Goal: Task Accomplishment & Management: Manage account settings

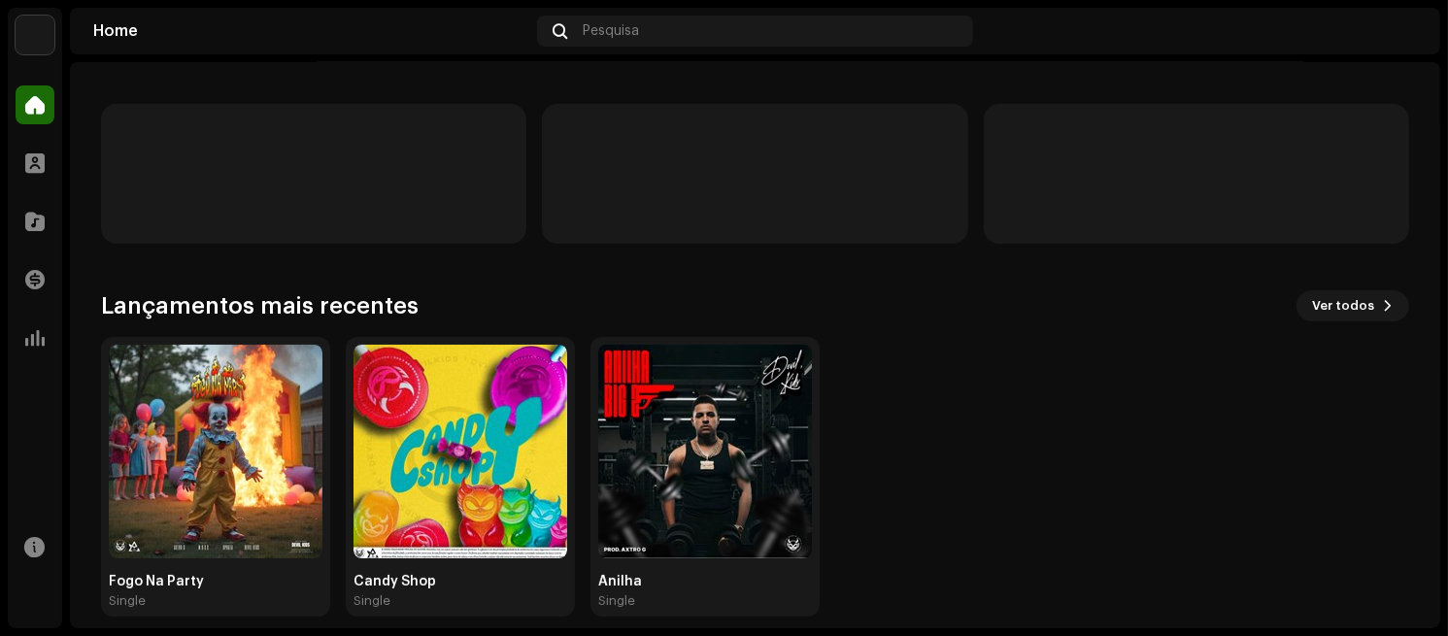
scroll to position [194, 0]
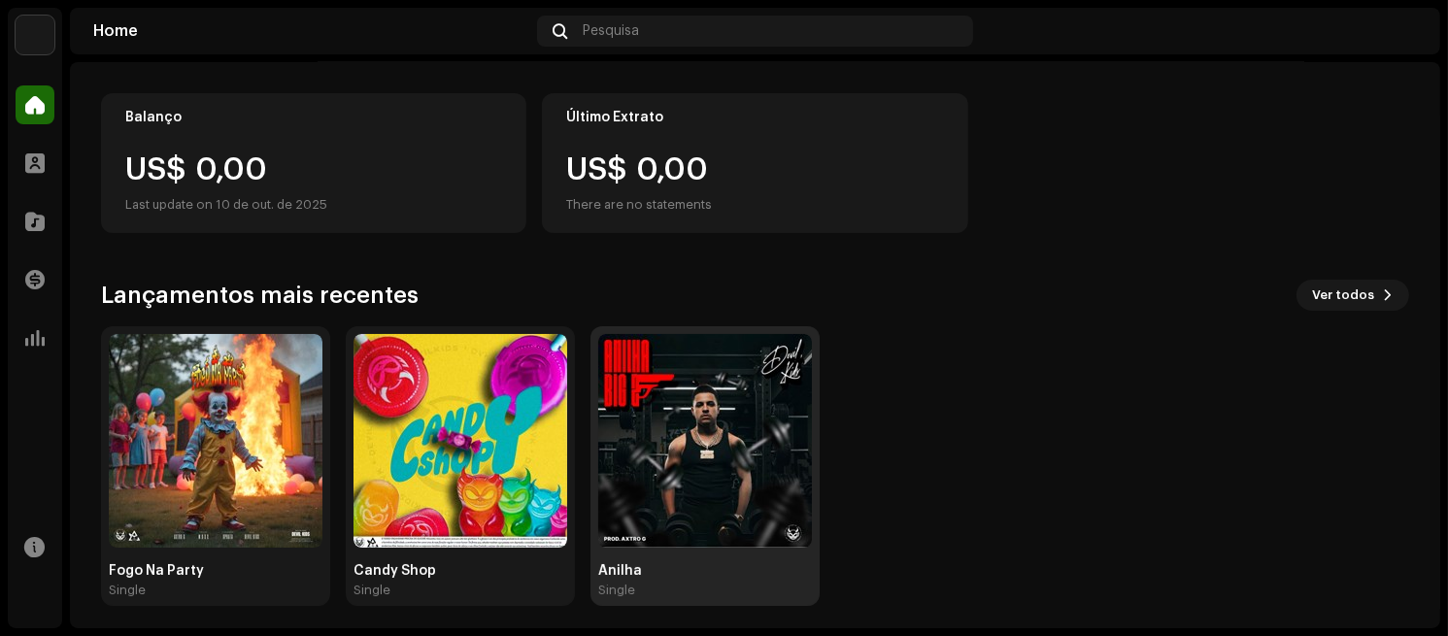
click at [644, 437] on img at bounding box center [705, 441] width 214 height 214
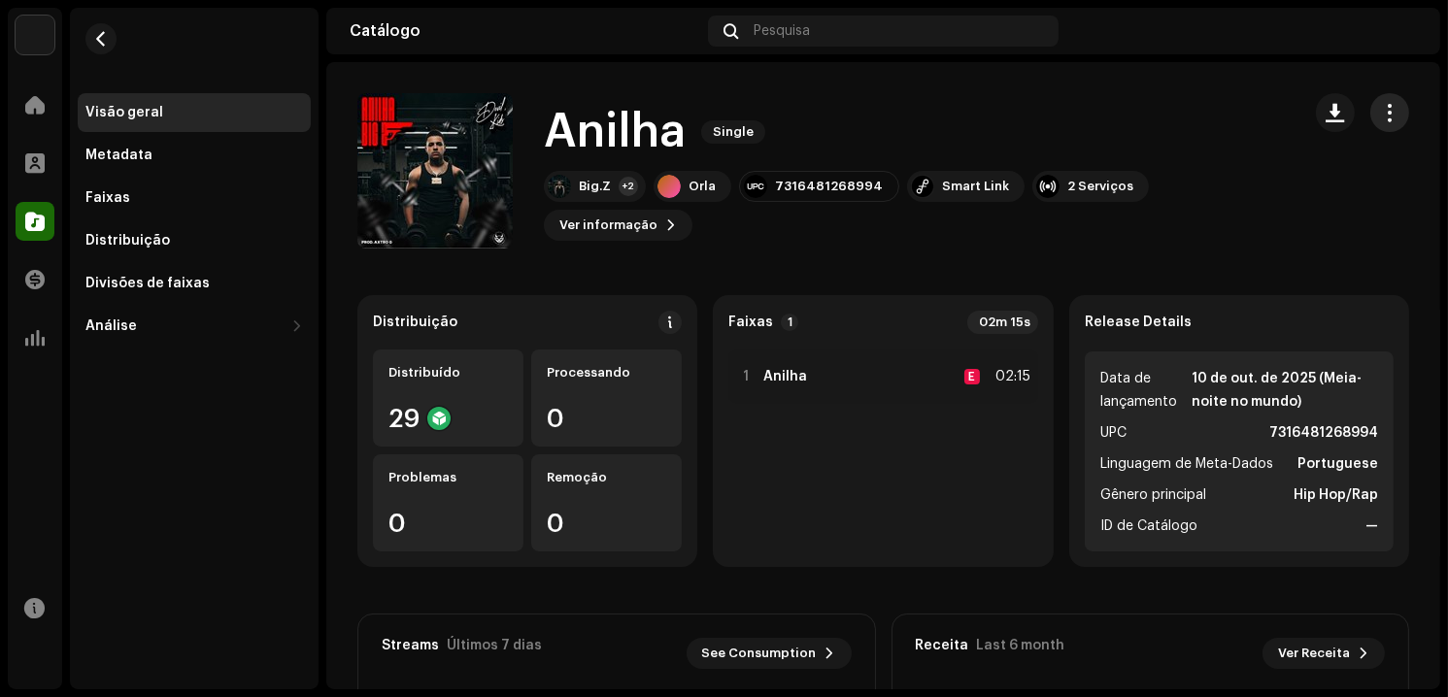
click at [1390, 120] on button "button" at bounding box center [1389, 112] width 39 height 39
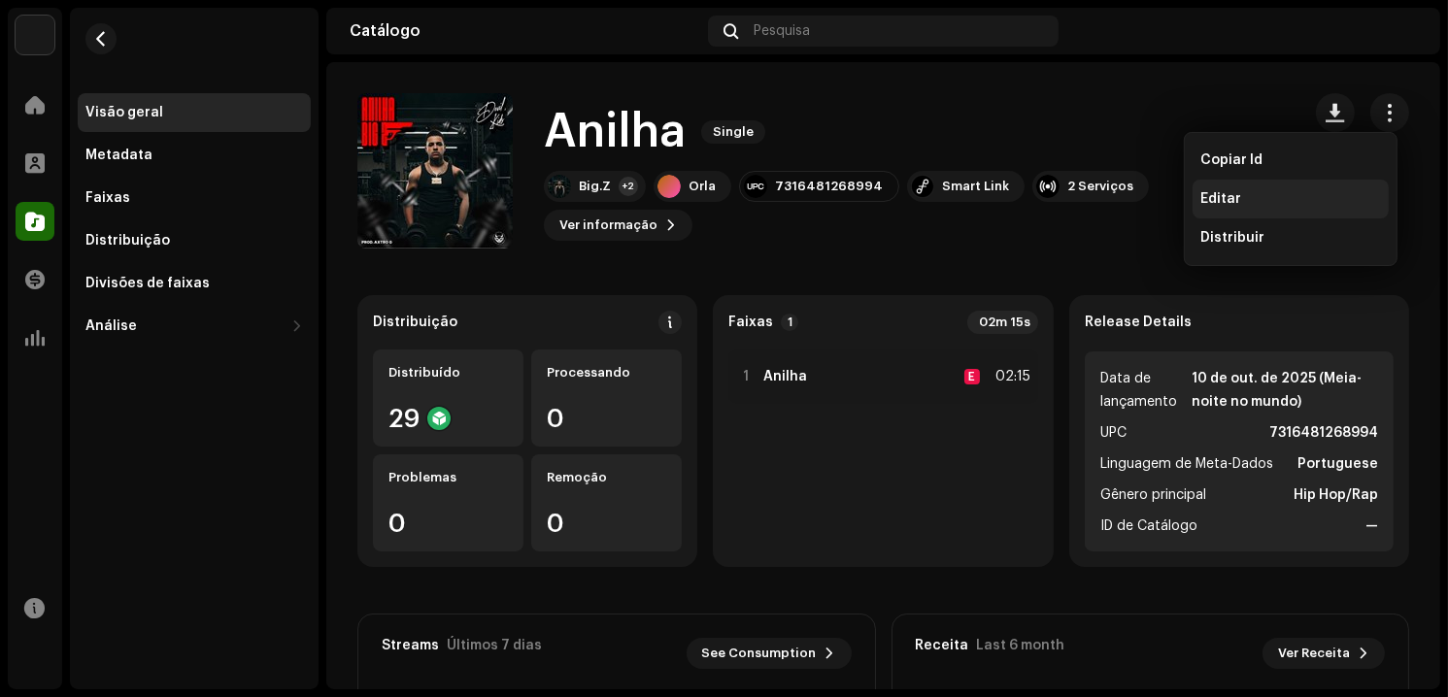
click at [1262, 191] on div "Editar" at bounding box center [1290, 199] width 181 height 16
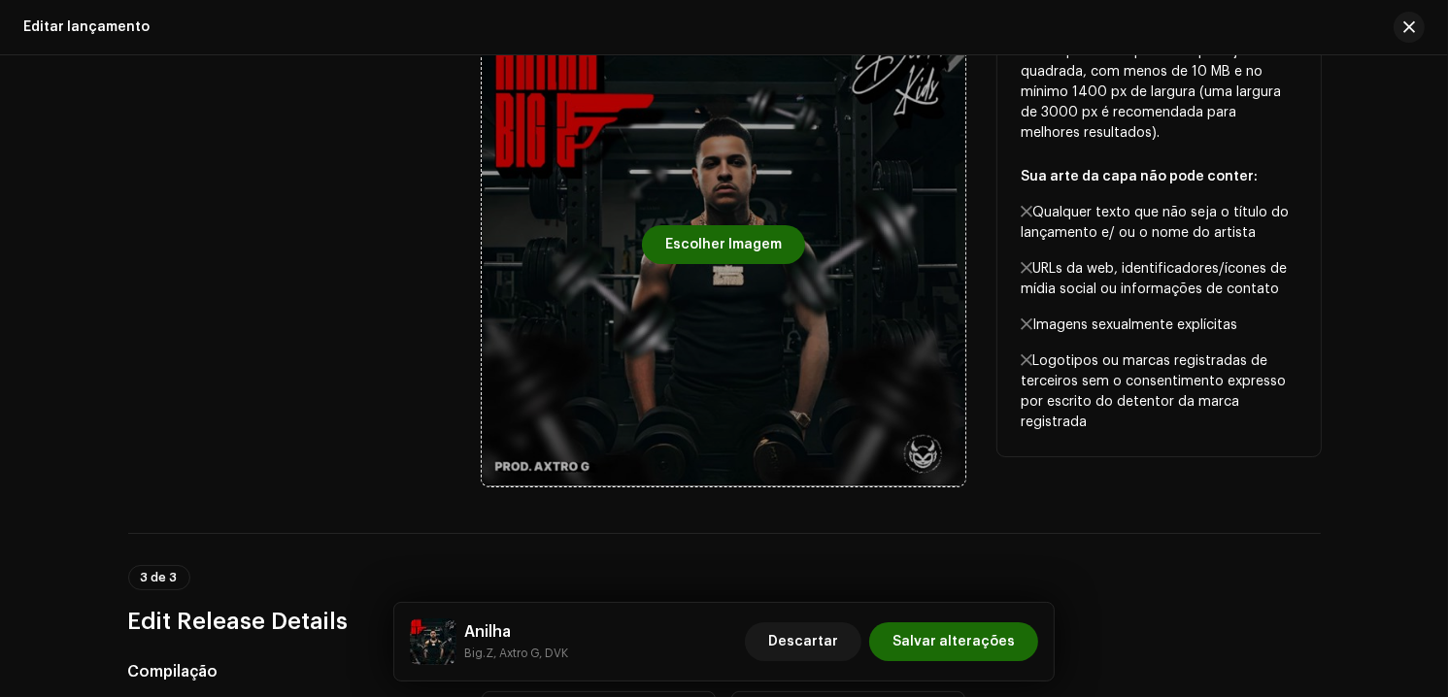
scroll to position [583, 0]
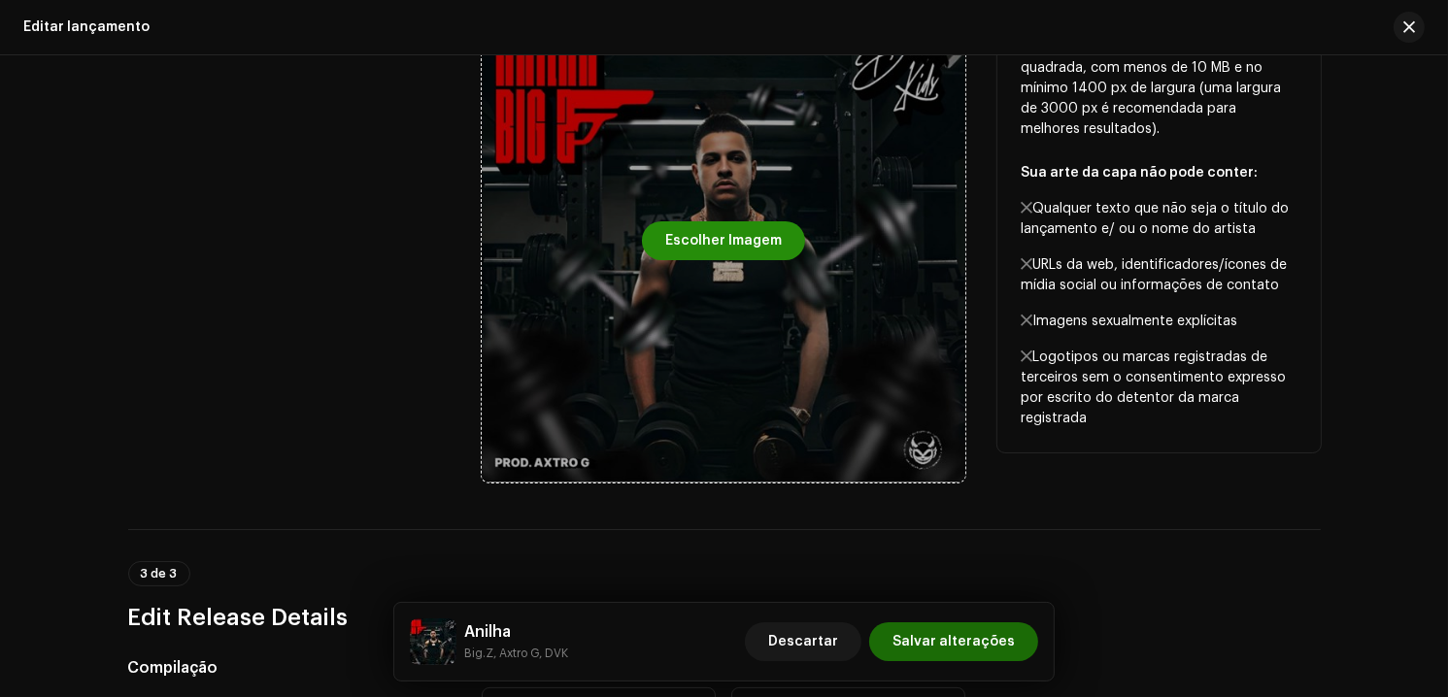
click at [741, 250] on span "Escolher Imagem" at bounding box center [723, 240] width 117 height 39
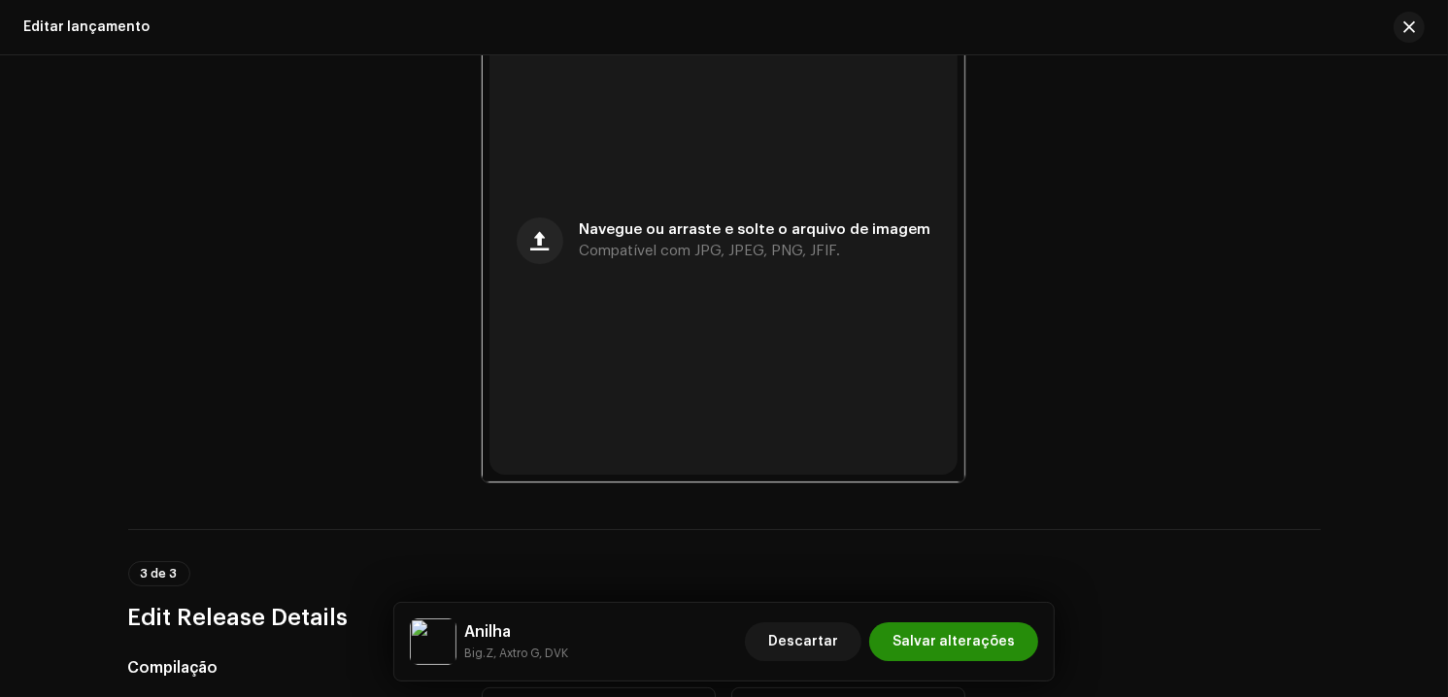
click at [966, 635] on span "Salvar alterações" at bounding box center [953, 641] width 122 height 39
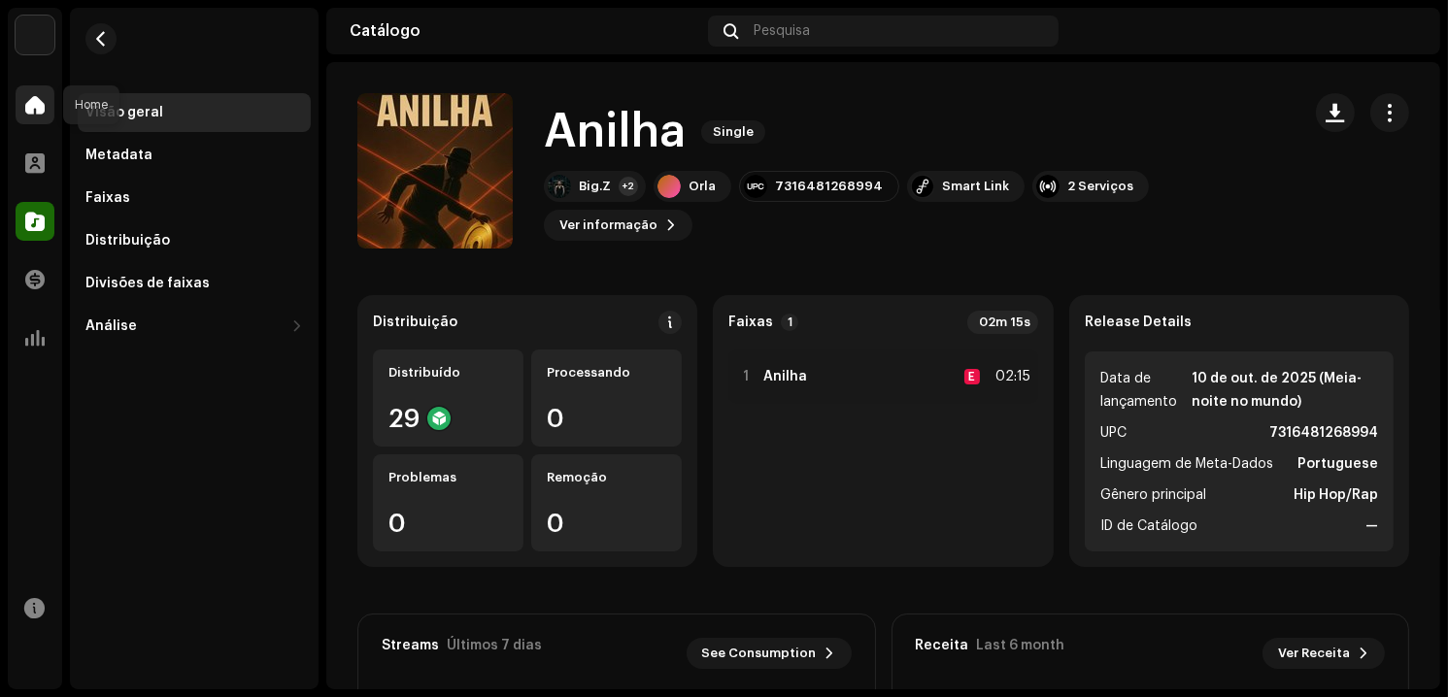
click at [35, 107] on span at bounding box center [34, 105] width 19 height 16
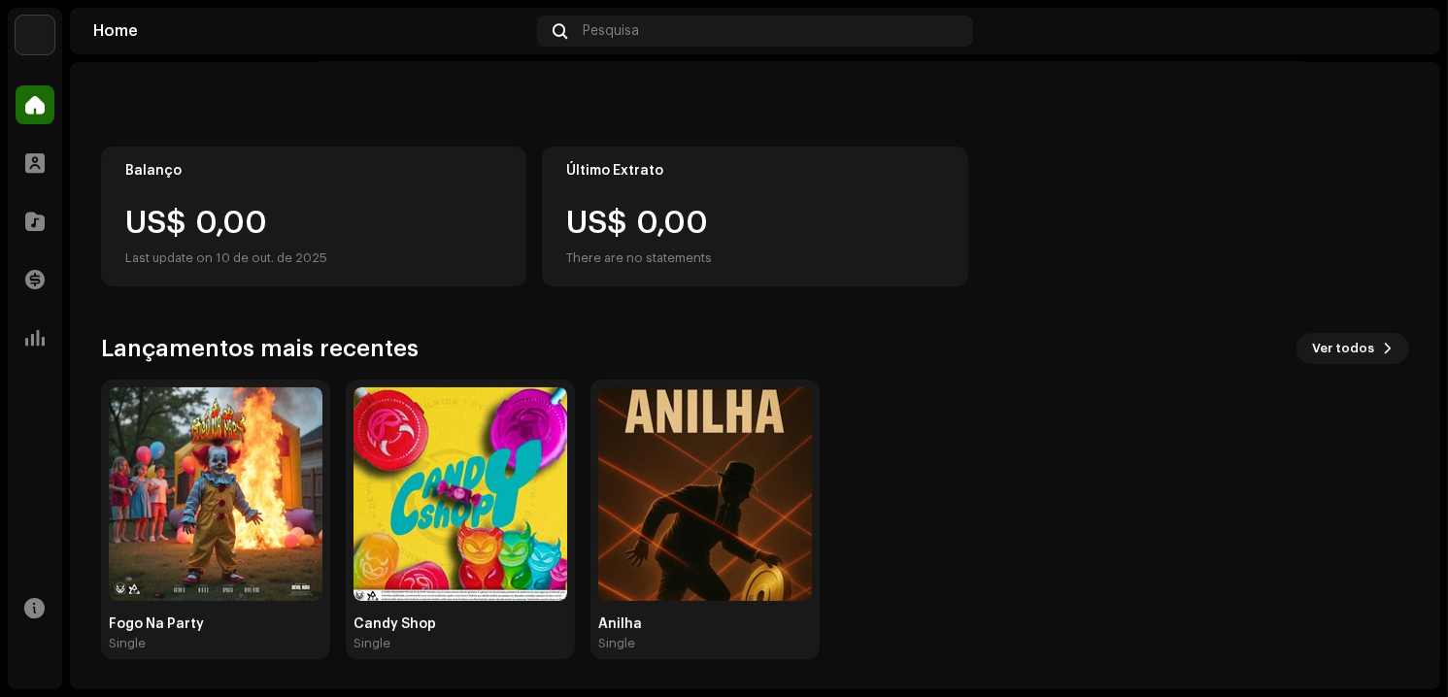
scroll to position [142, 0]
click at [38, 342] on span at bounding box center [34, 338] width 19 height 16
